Goal: Transaction & Acquisition: Subscribe to service/newsletter

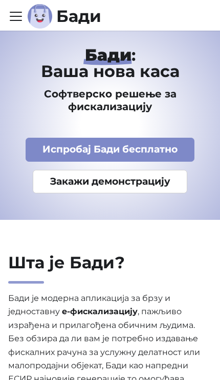
click at [175, 149] on link "Испробај Бади бесплатно" at bounding box center [110, 150] width 169 height 24
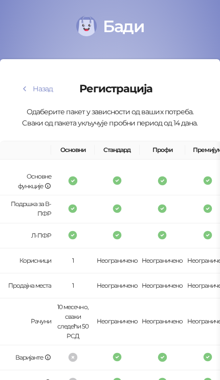
click at [147, 324] on td "Неограничено" at bounding box center [161, 322] width 45 height 47
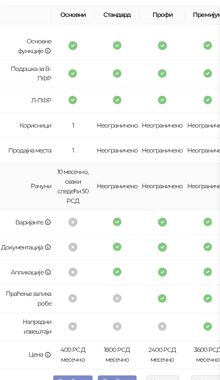
scroll to position [134, 0]
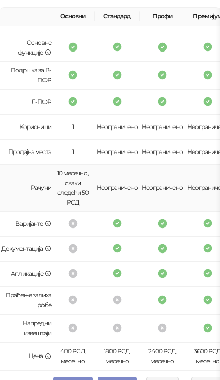
click at [45, 224] on icon at bounding box center [47, 224] width 7 height 7
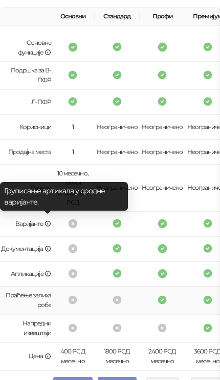
click at [101, 302] on td at bounding box center [116, 301] width 45 height 28
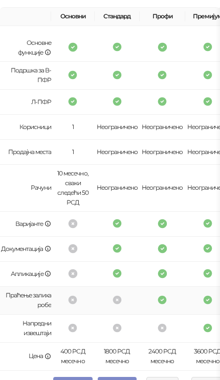
click at [47, 246] on icon at bounding box center [47, 249] width 7 height 7
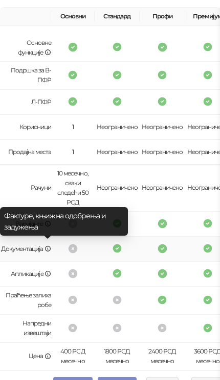
click at [50, 277] on td "Апликације" at bounding box center [25, 274] width 51 height 25
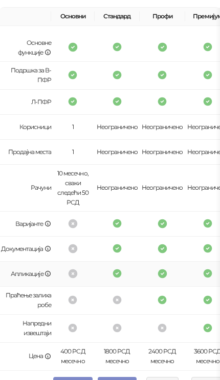
click at [52, 273] on td at bounding box center [72, 274] width 43 height 25
click at [49, 273] on icon at bounding box center [47, 274] width 7 height 7
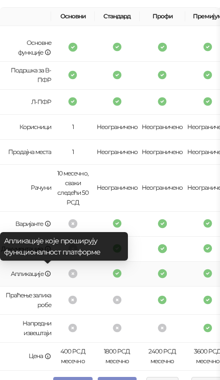
click at [141, 282] on td at bounding box center [161, 274] width 45 height 25
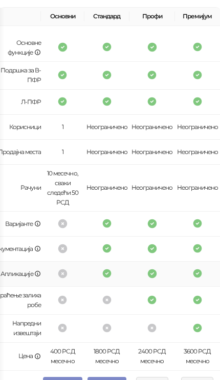
scroll to position [0, 10]
click at [103, 377] on button "Одабери" at bounding box center [106, 383] width 39 height 12
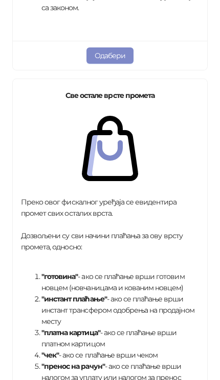
scroll to position [545, 0]
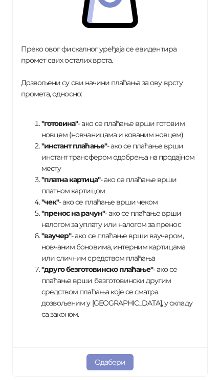
click at [112, 354] on button "Одабери" at bounding box center [109, 362] width 47 height 16
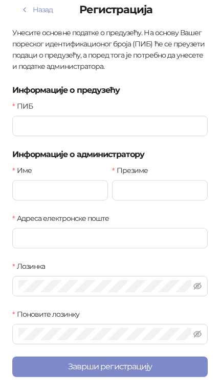
scroll to position [36, 0]
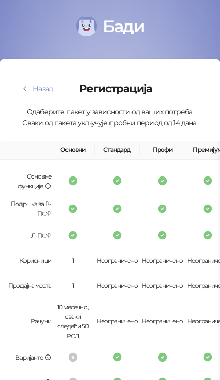
scroll to position [-1, 0]
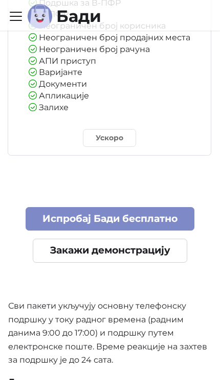
scroll to position [4817, 0]
